Goal: Obtain resource: Download file/media

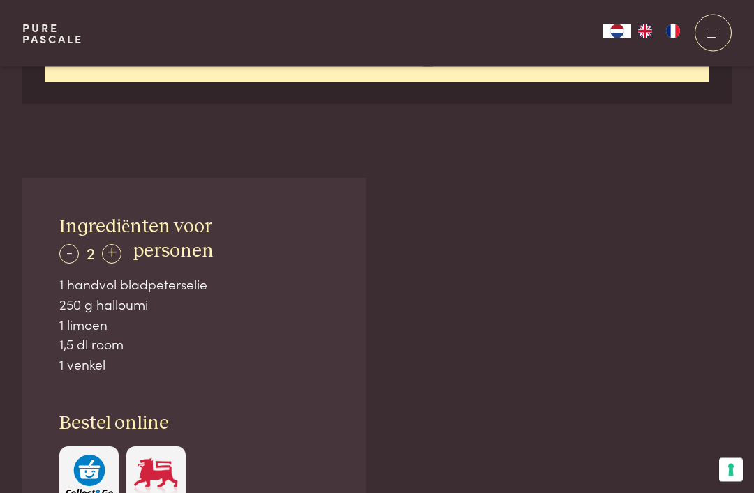
scroll to position [791, 0]
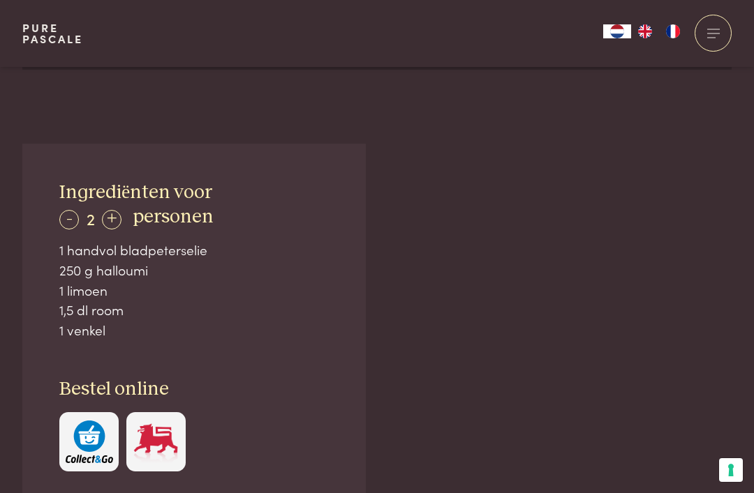
click at [190, 218] on span "personen" at bounding box center [173, 217] width 81 height 20
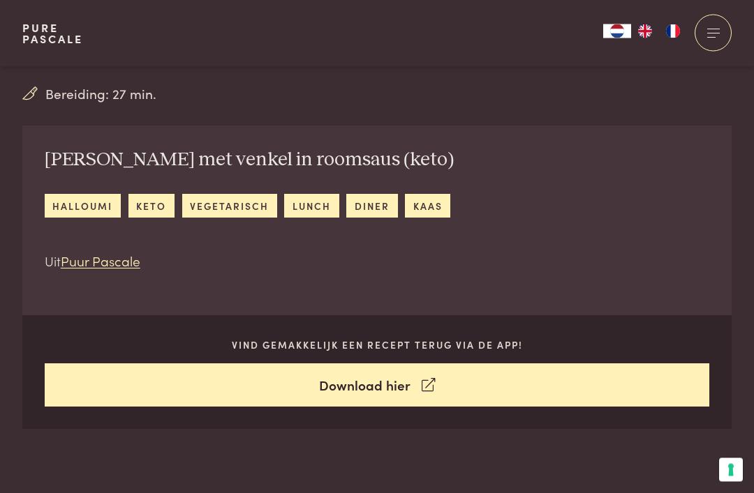
scroll to position [446, 0]
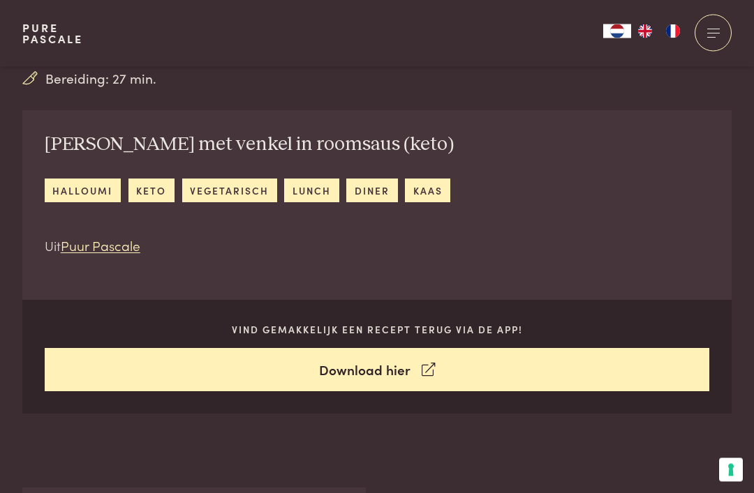
click at [379, 370] on link "Download hier" at bounding box center [377, 371] width 665 height 44
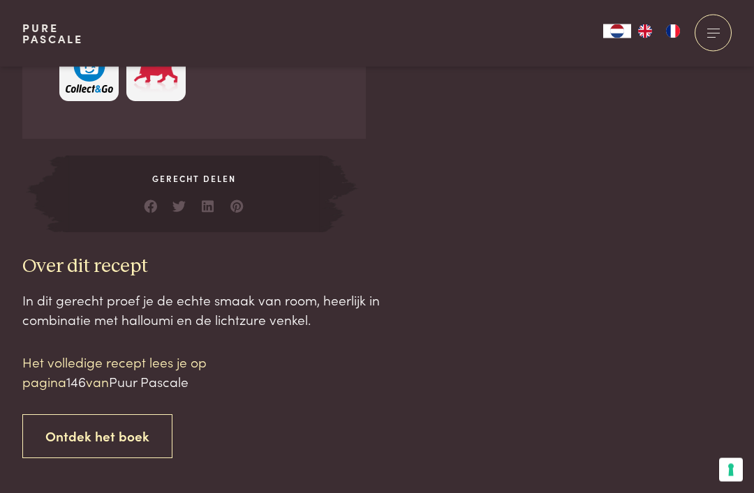
scroll to position [1161, 0]
click at [98, 425] on link "Ontdek het boek" at bounding box center [97, 436] width 150 height 44
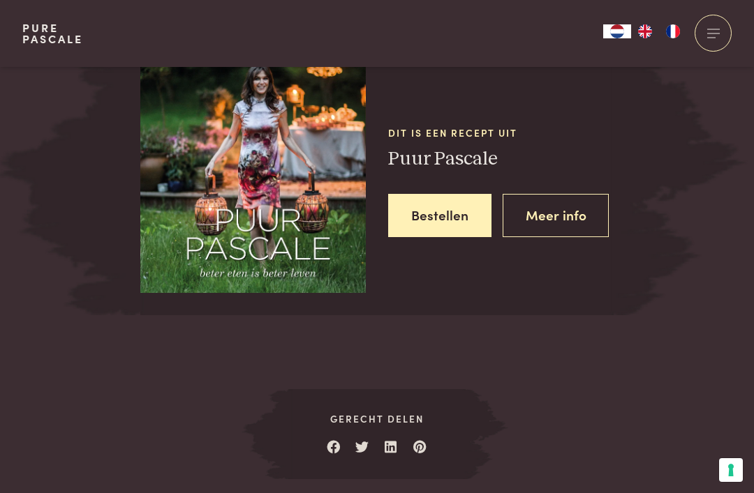
scroll to position [1758, 0]
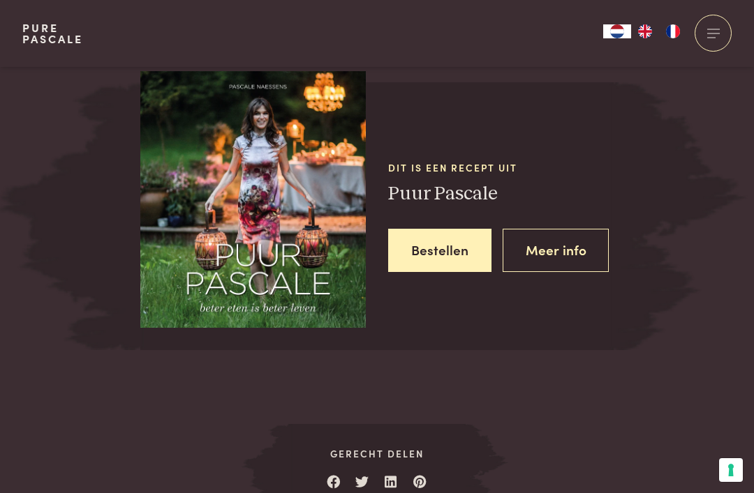
scroll to position [1721, 0]
